Goal: Use online tool/utility: Use online tool/utility

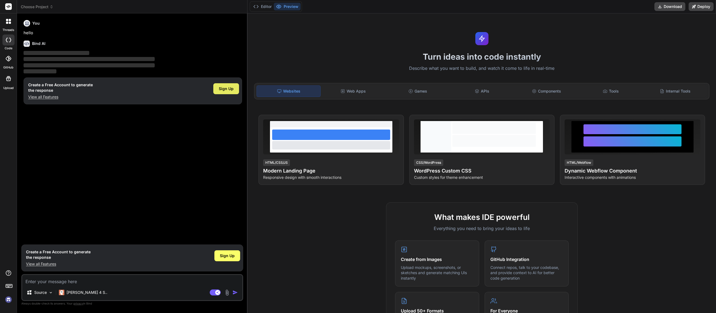
click at [230, 89] on span "Sign Up" at bounding box center [226, 88] width 15 height 5
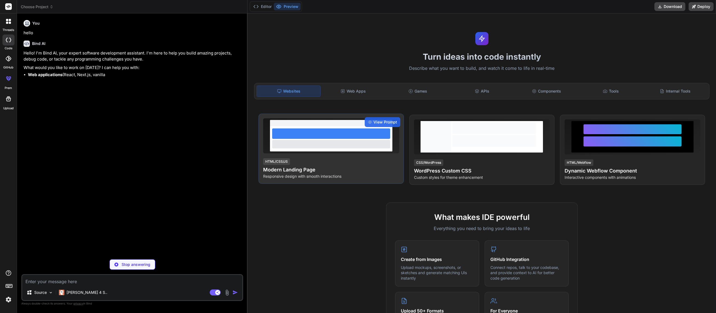
click at [321, 137] on div at bounding box center [331, 133] width 118 height 10
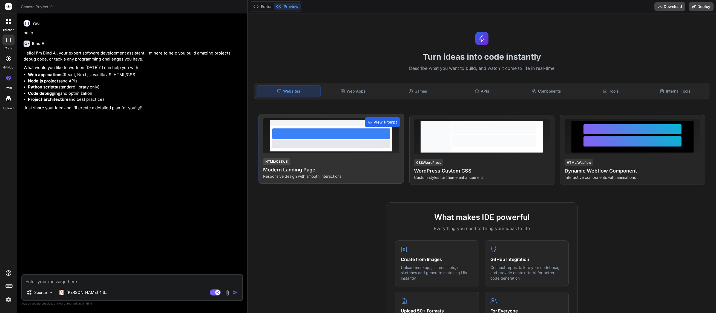
type textarea "x"
click at [379, 121] on span "View Prompt" at bounding box center [386, 121] width 24 height 5
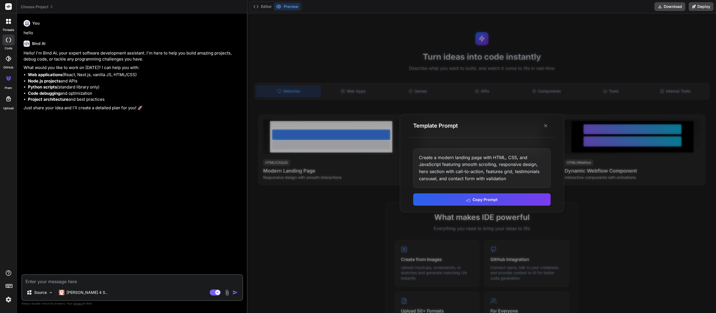
click at [513, 179] on div "Create a modern landing page with HTML, CSS, and JavaScript featuring smooth sc…" at bounding box center [482, 167] width 138 height 39
click at [497, 198] on button "Copy Prompt" at bounding box center [482, 199] width 138 height 12
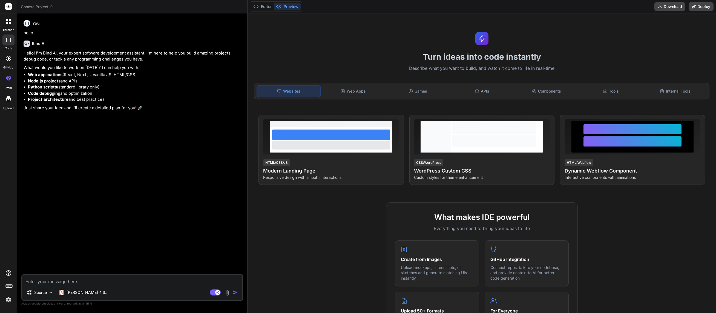
click at [47, 282] on textarea at bounding box center [132, 280] width 220 height 10
paste textarea "Create a modern landing page with HTML, CSS, and JavaScript featuring smooth sc…"
type textarea "Create a modern landing page with HTML, CSS, and JavaScript featuring smooth sc…"
type textarea "x"
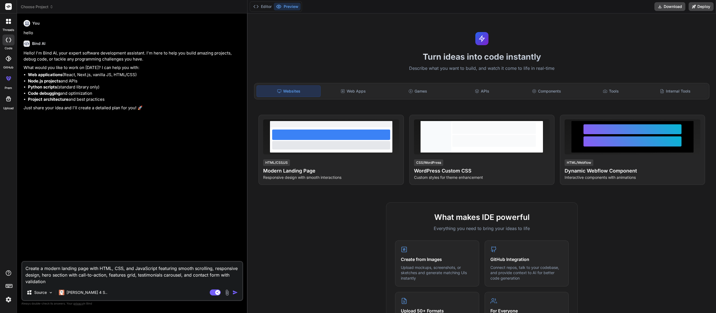
paste textarea "Create a cardiology congress-type landing page, with two parts: one on the left…"
type textarea "Create a modern landing page with HTML, CSS, and JavaScript featuring smooth sc…"
type textarea "x"
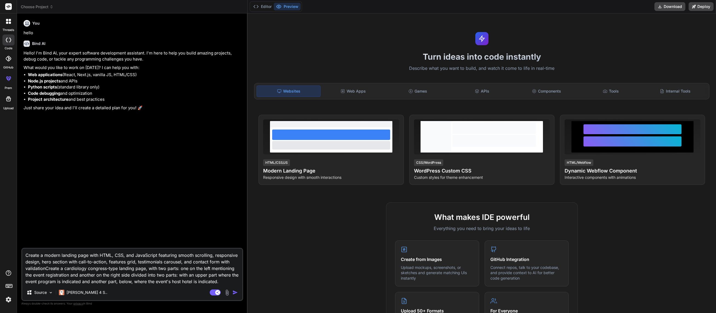
drag, startPoint x: 85, startPoint y: 269, endPoint x: 138, endPoint y: 269, distance: 52.9
click at [138, 269] on textarea "Create a modern landing page with HTML, CSS, and JavaScript featuring smooth sc…" at bounding box center [132, 267] width 220 height 36
click at [61, 255] on textarea "Create a modern landing page with HTML, CSS, and JavaScript featuring smooth sc…" at bounding box center [132, 267] width 220 height 36
paste textarea "cardiology congress-type"
type textarea "Create a modern cardiology congress-typelanding page with HTML, CSS, and JavaSc…"
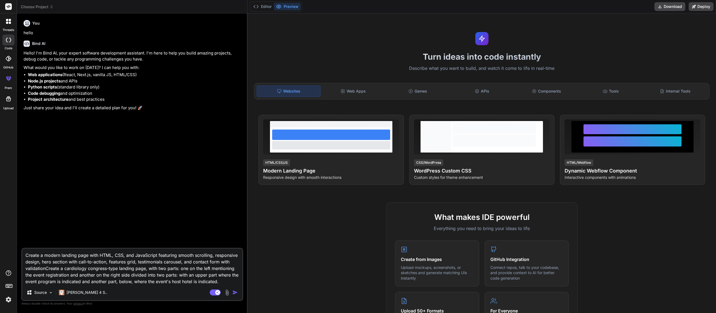
type textarea "x"
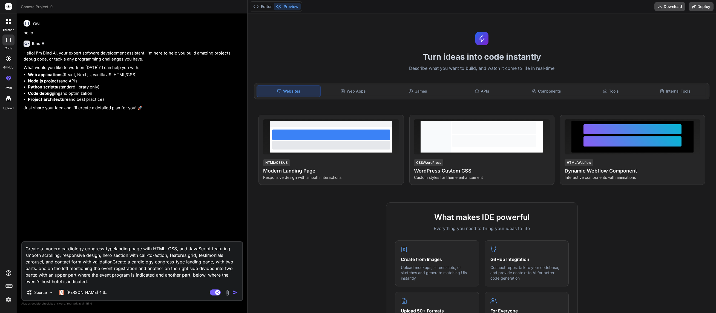
type textarea "Create a modern cardiology congress-type landing page with HTML, CSS, and JavaS…"
type textarea "x"
drag, startPoint x: 215, startPoint y: 262, endPoint x: 124, endPoint y: 284, distance: 94.1
click at [124, 284] on textarea "Create a modern cardiology congress-type landing page with HTML, CSS, and JavaS…" at bounding box center [132, 263] width 220 height 43
drag, startPoint x: 103, startPoint y: 255, endPoint x: 119, endPoint y: 279, distance: 28.6
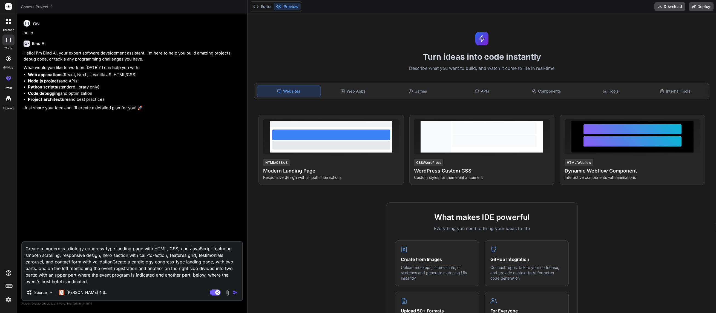
click at [119, 279] on textarea "Create a modern cardiology congress-type landing page with HTML, CSS, and JavaS…" at bounding box center [132, 263] width 220 height 43
paste textarea
type textarea "Create a modern cardiology congress-type landing page with HTML, CSS, and JavaS…"
type textarea "x"
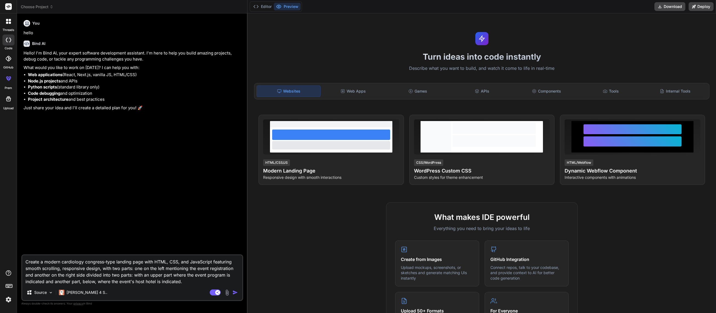
type textarea "Create a modern cardiology congress-type landing page with HTML, CSS, and JavaS…"
click at [234, 292] on img "button" at bounding box center [235, 292] width 5 height 5
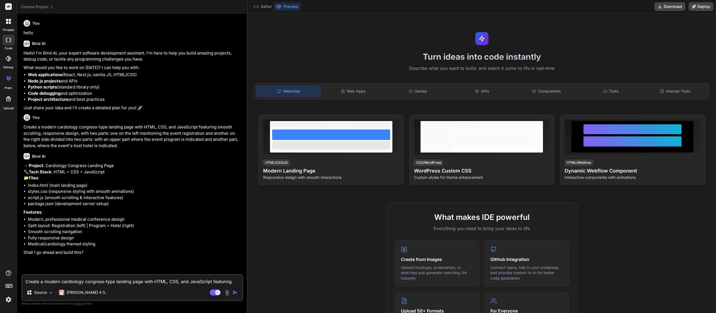
type textarea "x"
click at [64, 280] on textarea "Create a modern cardiology congress-type landing page with HTML, CSS, and JavaS…" at bounding box center [132, 280] width 220 height 10
type textarea "y"
type textarea "x"
type textarea "ye"
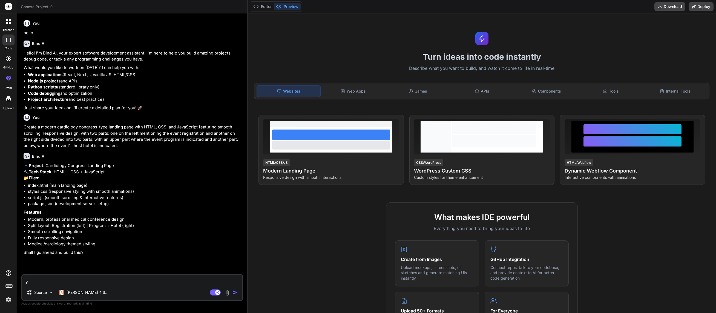
type textarea "x"
type textarea "yes"
type textarea "x"
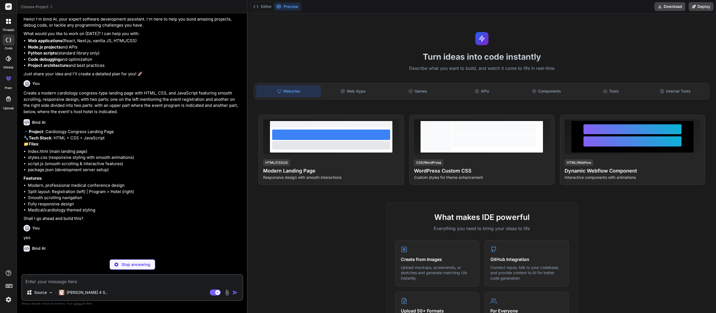
scroll to position [42, 0]
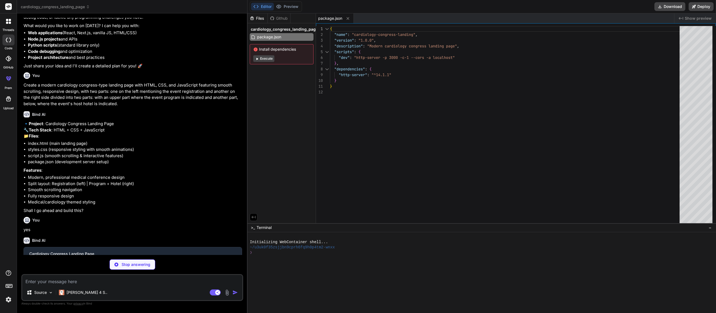
click at [263, 58] on button "Execute" at bounding box center [263, 58] width 21 height 7
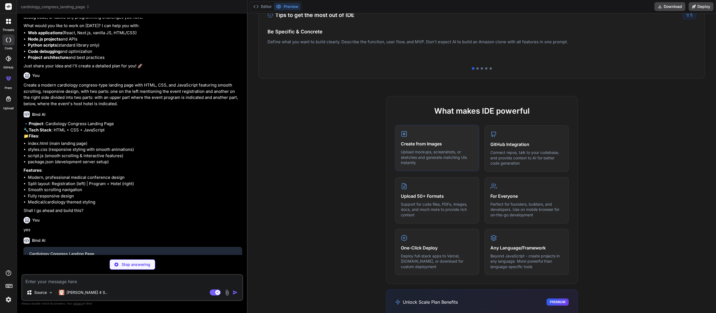
scroll to position [0, 0]
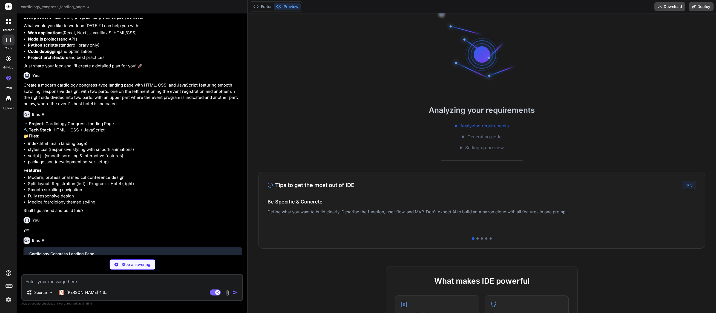
type textarea "x"
type textarea "</body> </html>"
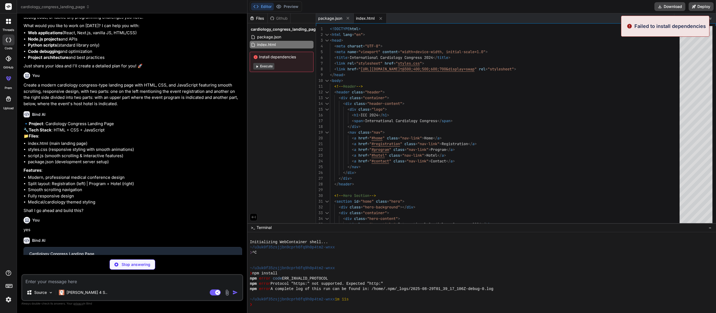
type textarea "x"
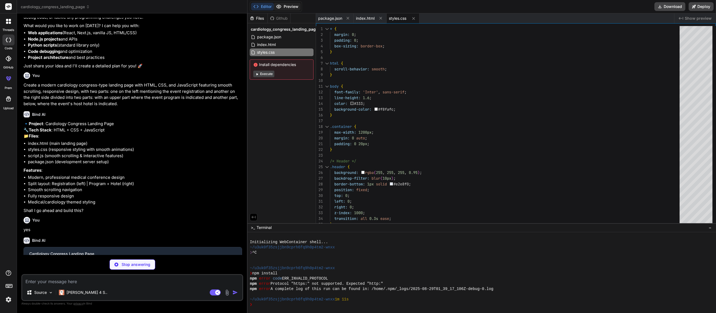
click at [292, 7] on button "Preview" at bounding box center [287, 7] width 27 height 8
type textarea "x"
click at [368, 18] on span "index.html" at bounding box center [365, 18] width 19 height 5
type textarea "</body> </html>"
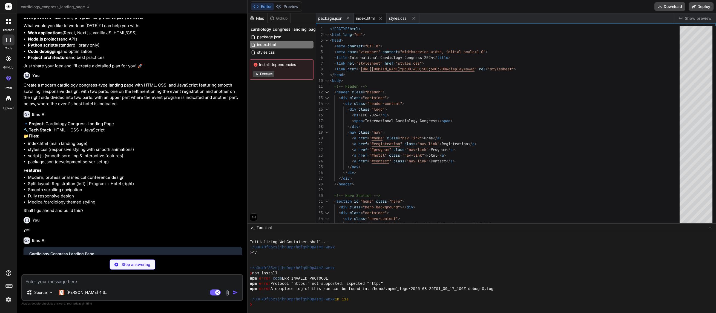
type textarea "x"
type textarea "backgroundElements.forEach(element => { backgroundObserver.observe(element); })…"
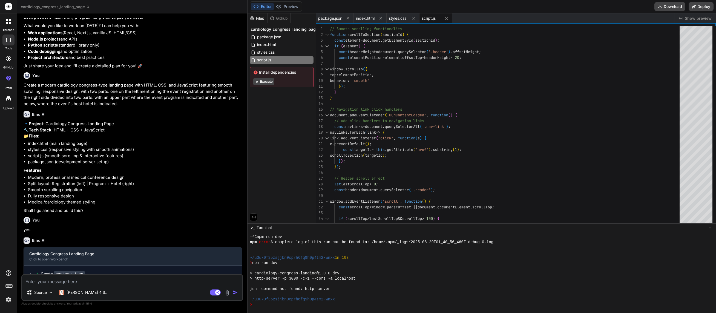
scroll to position [109, 0]
click at [266, 82] on button "Execute" at bounding box center [263, 81] width 21 height 7
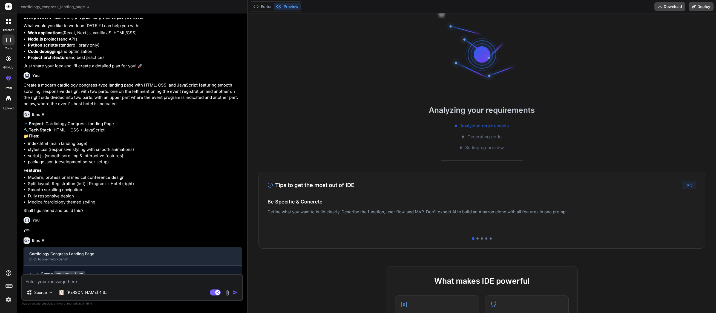
scroll to position [135, 0]
type textarea "x"
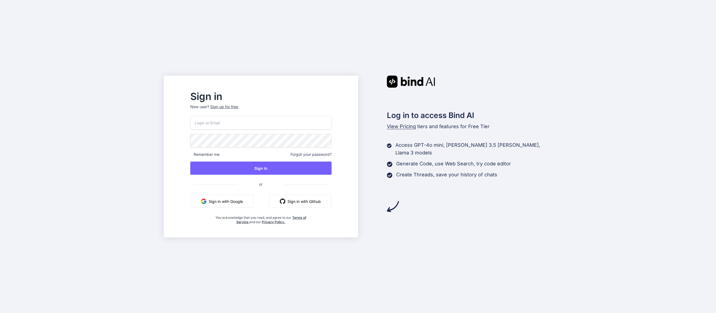
click at [247, 198] on button "Sign in with Google" at bounding box center [221, 201] width 63 height 13
